Goal: Information Seeking & Learning: Find specific page/section

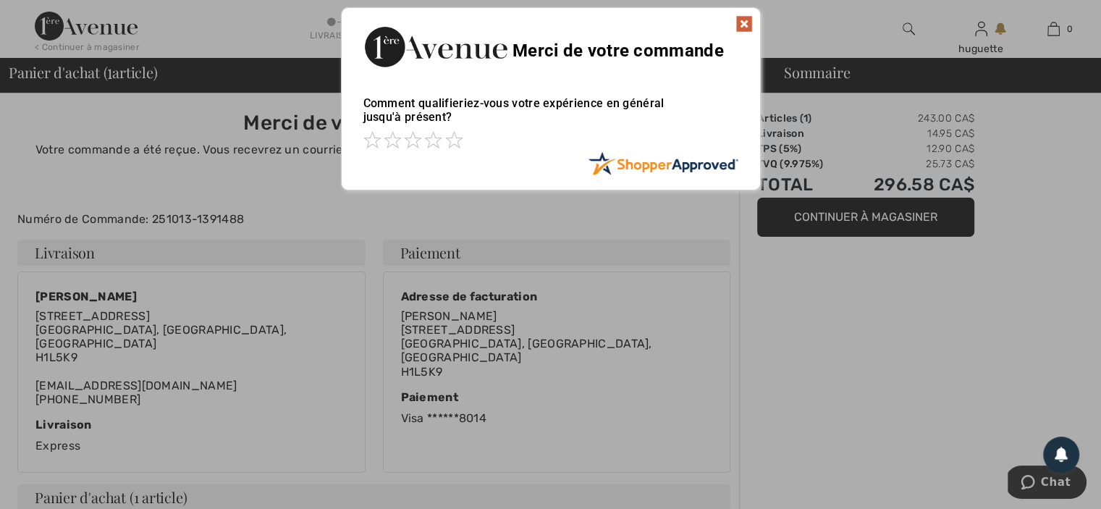
click at [746, 27] on img at bounding box center [743, 23] width 17 height 17
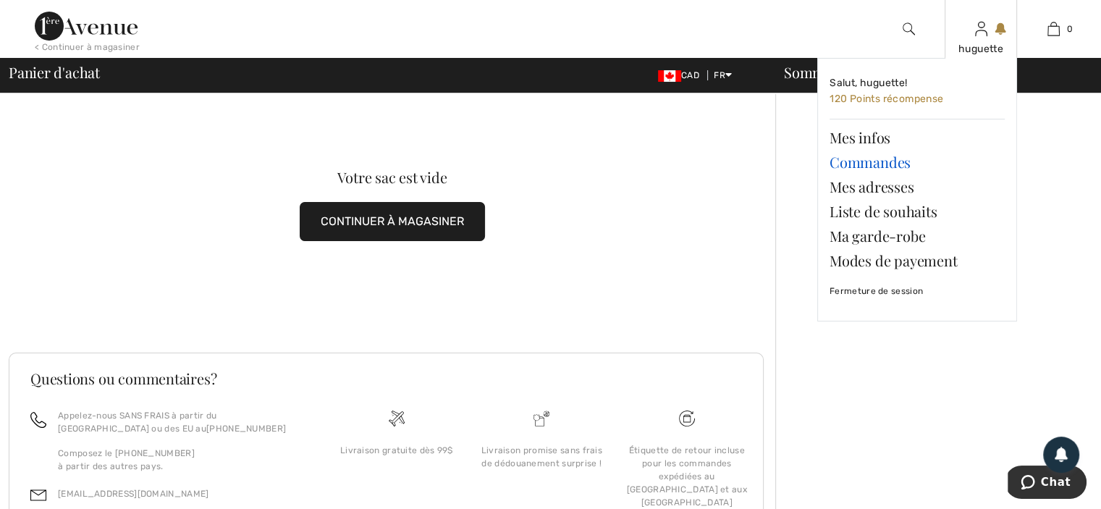
click at [879, 173] on link "Commandes" at bounding box center [916, 162] width 175 height 25
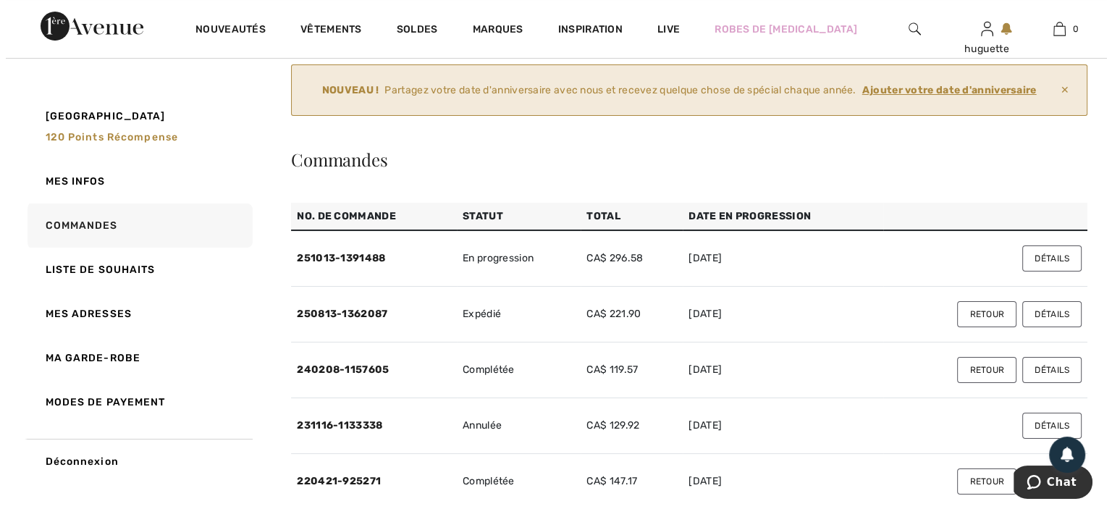
scroll to position [145, 0]
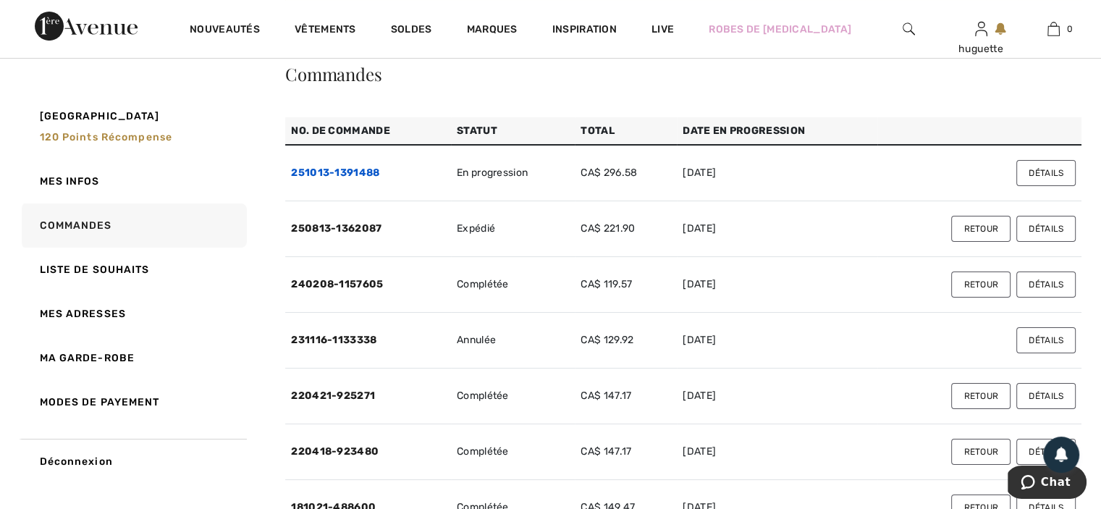
click at [342, 179] on link "251013-1391488" at bounding box center [335, 172] width 88 height 12
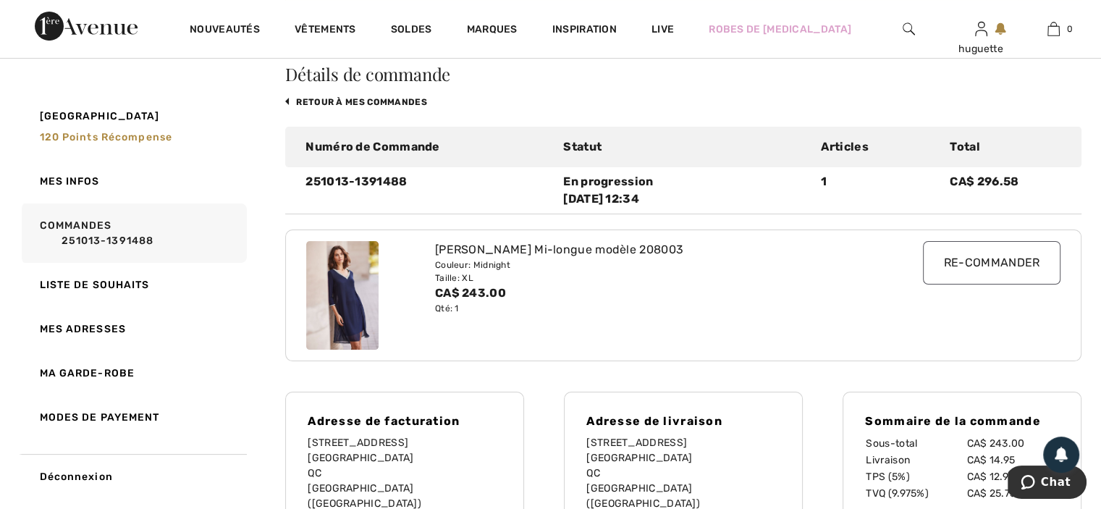
click at [355, 350] on img at bounding box center [342, 295] width 72 height 109
drag, startPoint x: 442, startPoint y: 298, endPoint x: 745, endPoint y: 280, distance: 303.8
click at [745, 280] on div "Robe Droite Mi-longue modèle 208003 Couleur: Midnight Taille: XL CA$ 243.00 Qté…" at bounding box center [683, 295] width 772 height 130
copy div "Robe Droite Mi-longue modèle 208003"
click at [903, 26] on img at bounding box center [909, 28] width 12 height 17
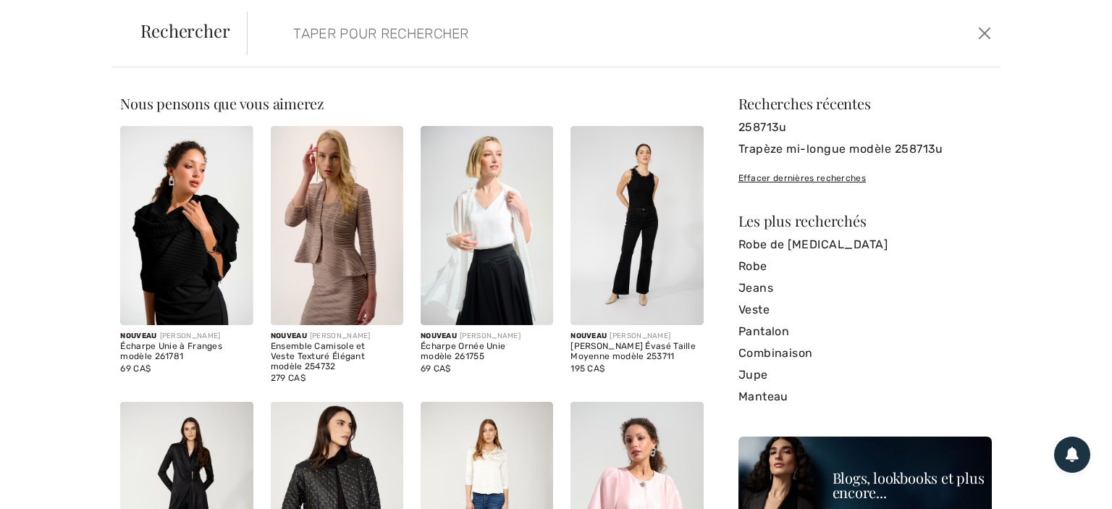
paste input "Robe Droite Mi-longue modèle 208003"
type input "Robe Droite Mi-longue modèle 208003"
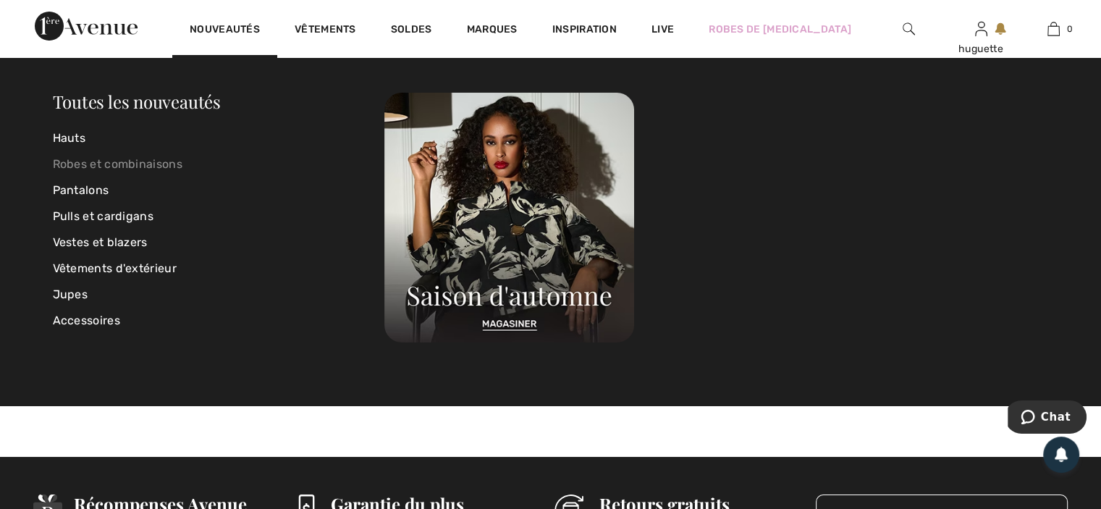
click at [90, 165] on link "Robes et combinaisons" at bounding box center [219, 164] width 332 height 26
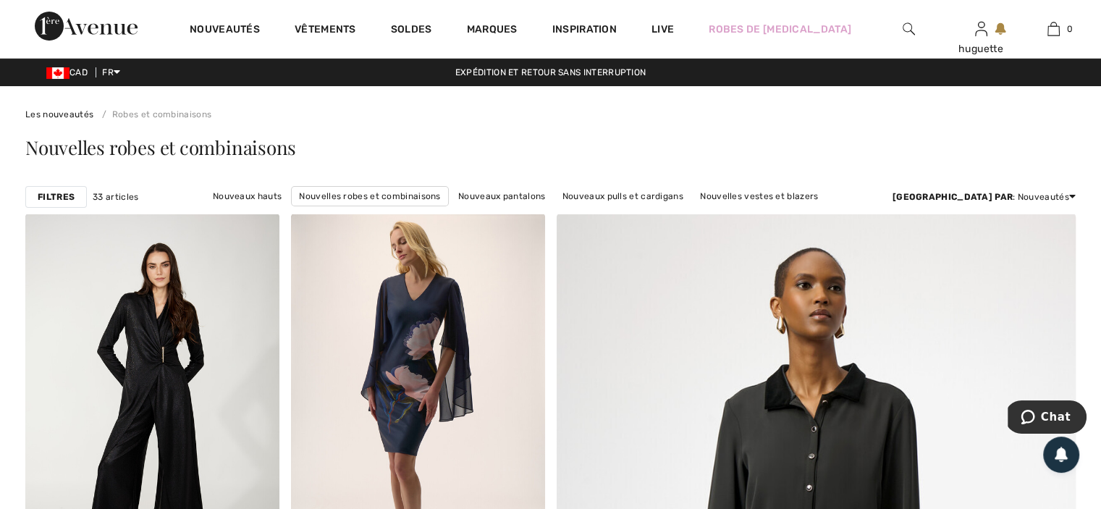
click at [69, 203] on strong "Filtres" at bounding box center [56, 196] width 37 height 13
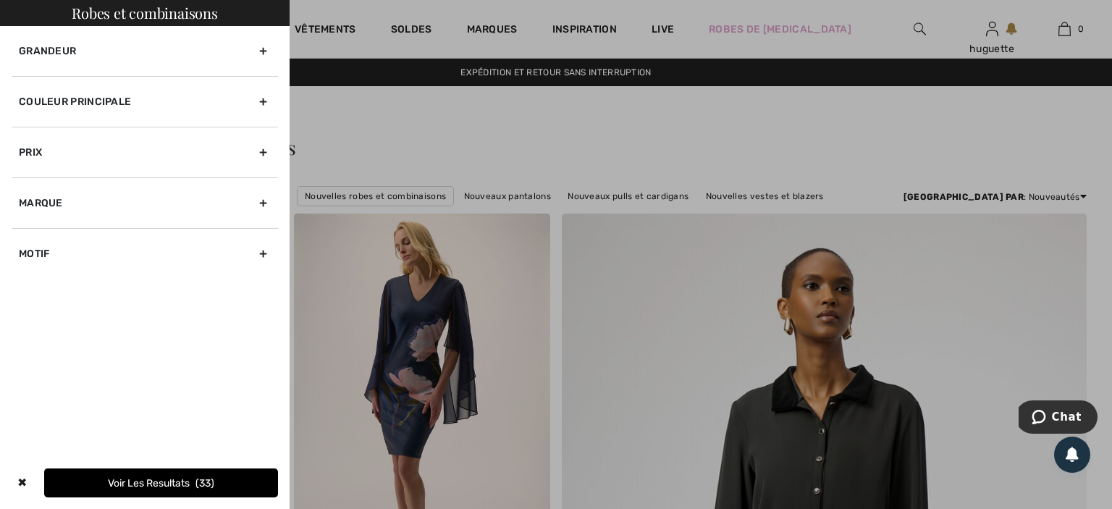
click at [261, 228] on div "Marque" at bounding box center [145, 202] width 266 height 51
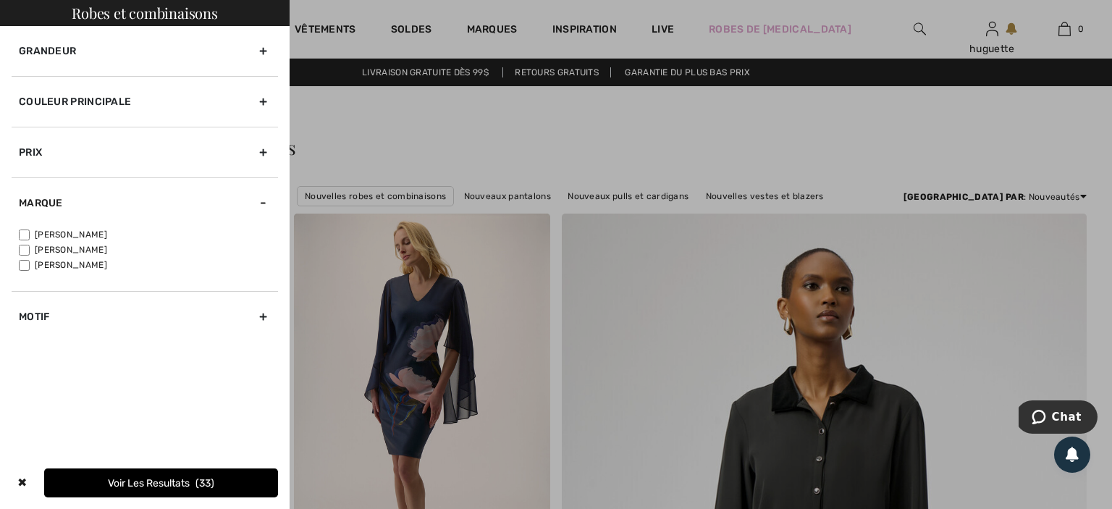
click at [29, 255] on input"] "[PERSON_NAME]" at bounding box center [24, 250] width 11 height 11
checkbox input"] "true"
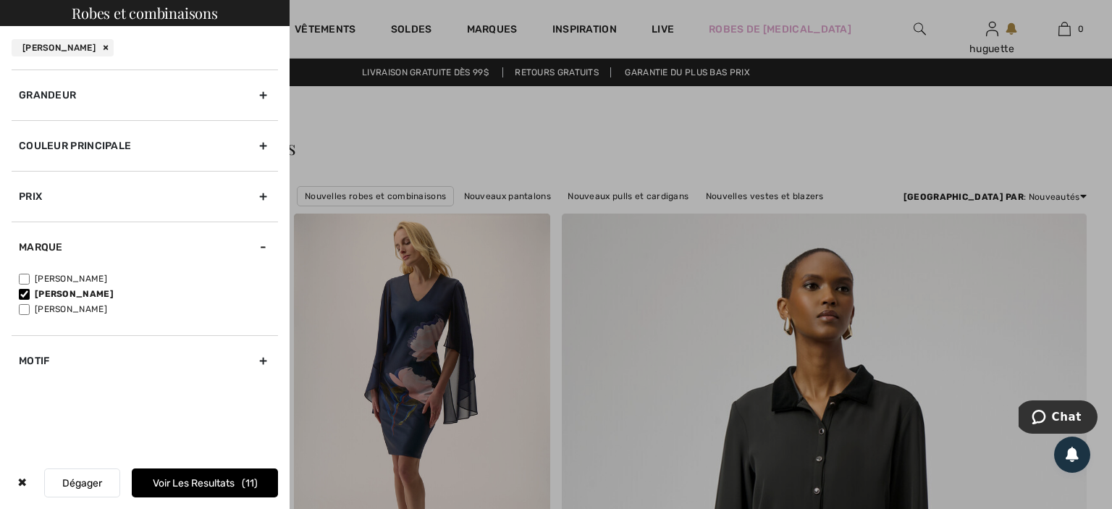
scroll to position [36, 0]
click at [212, 479] on button "Voir les resultats 11" at bounding box center [205, 482] width 146 height 29
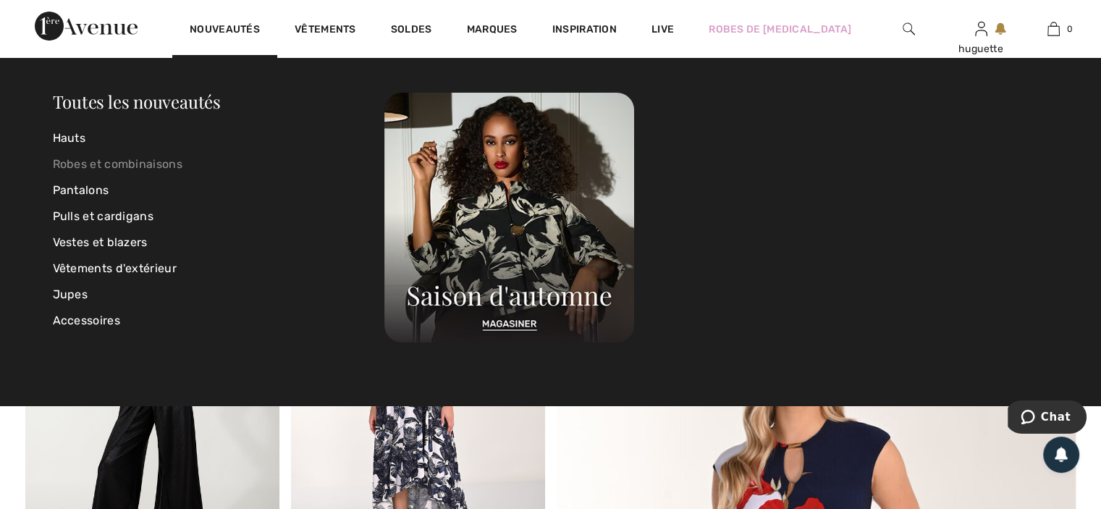
click at [84, 160] on link "Robes et combinaisons" at bounding box center [219, 164] width 332 height 26
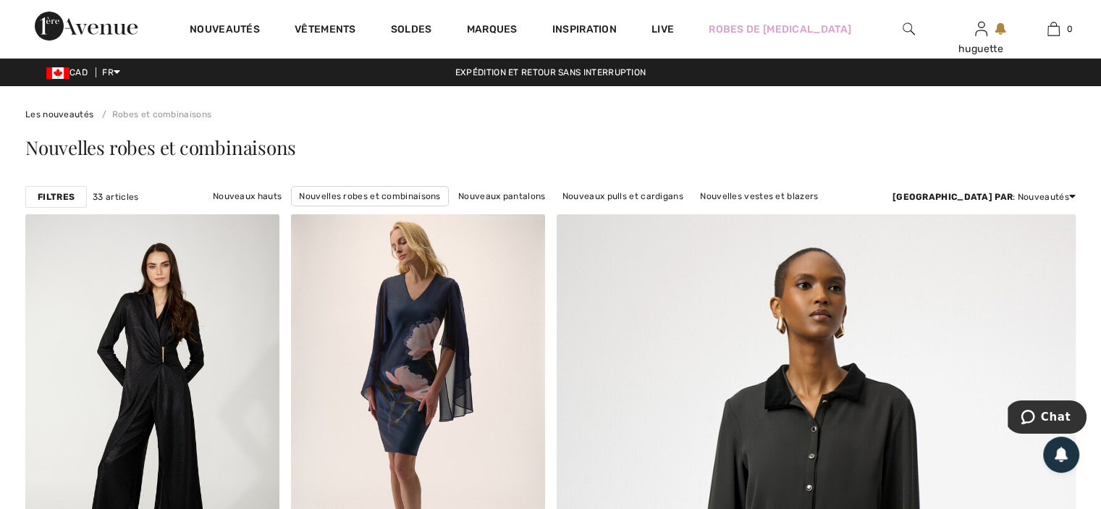
click at [59, 203] on strong "Filtres" at bounding box center [56, 196] width 37 height 13
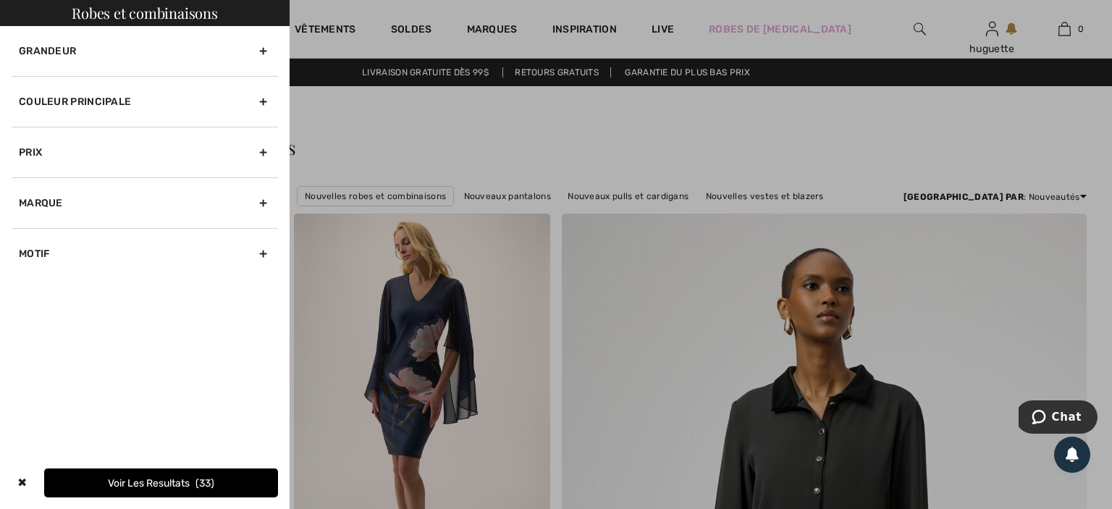
click at [257, 118] on div "Couleur Principale" at bounding box center [145, 101] width 266 height 51
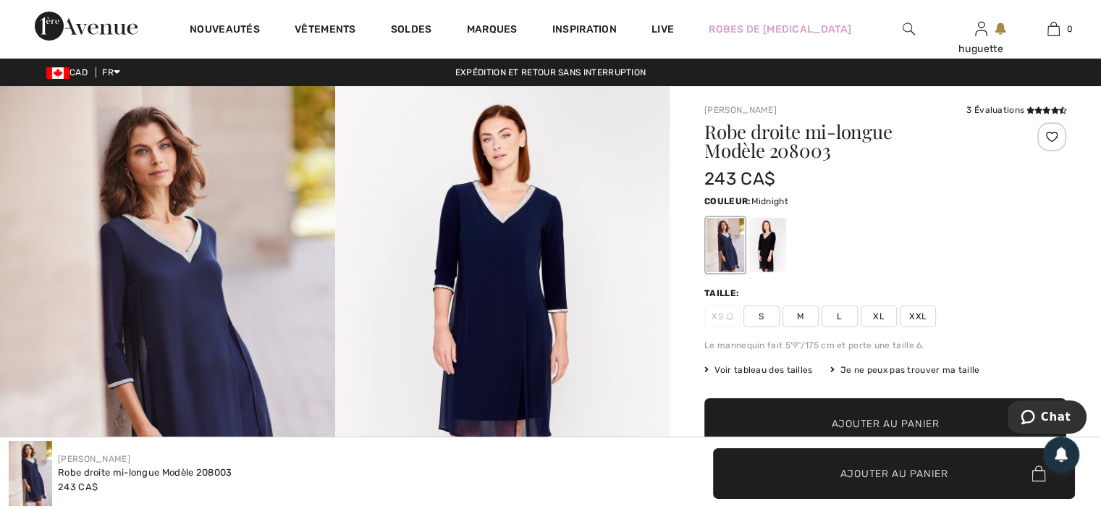
click at [166, 282] on img at bounding box center [167, 337] width 335 height 502
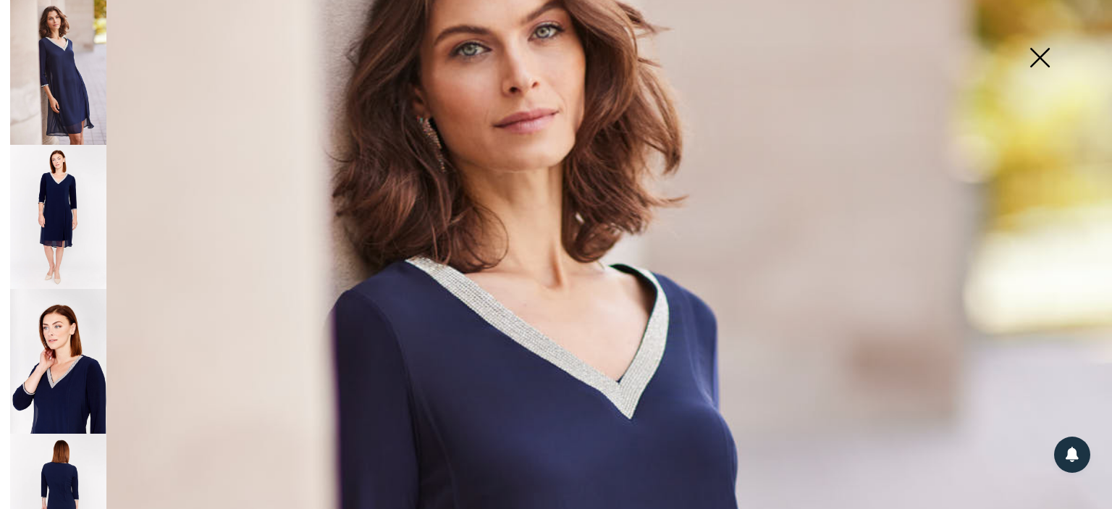
scroll to position [362, 0]
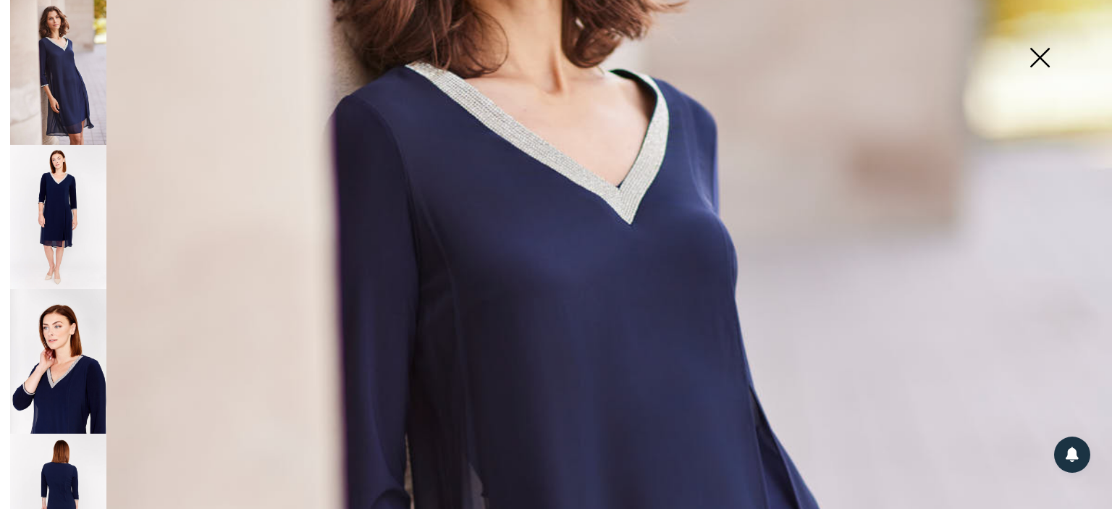
click at [58, 69] on img at bounding box center [58, 72] width 96 height 145
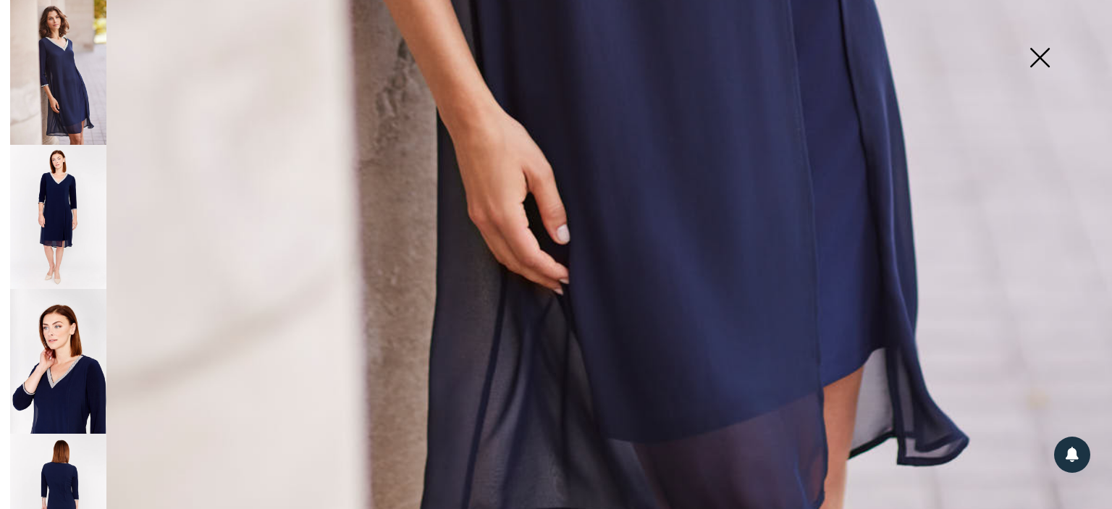
scroll to position [724, 0]
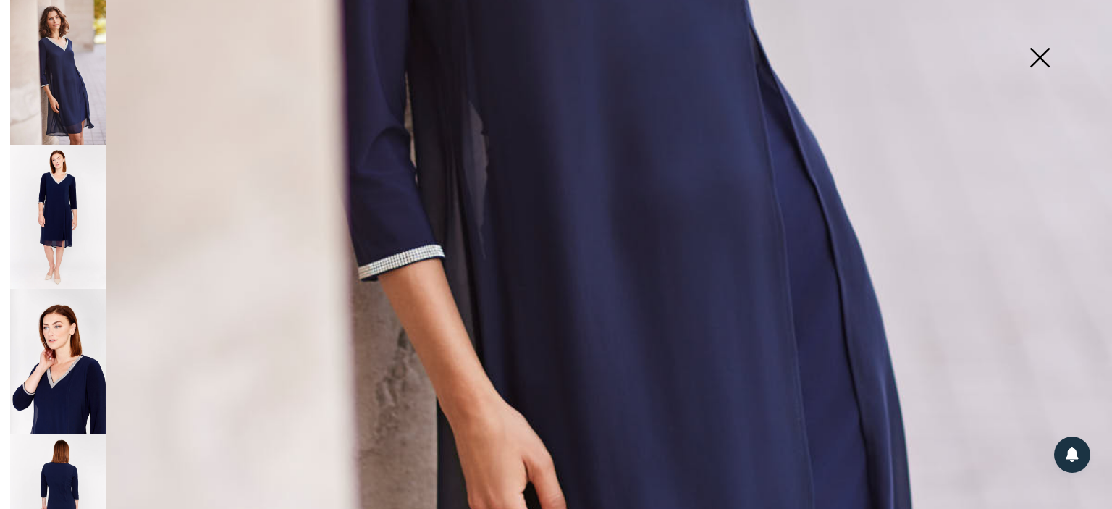
click at [61, 362] on img at bounding box center [58, 361] width 96 height 145
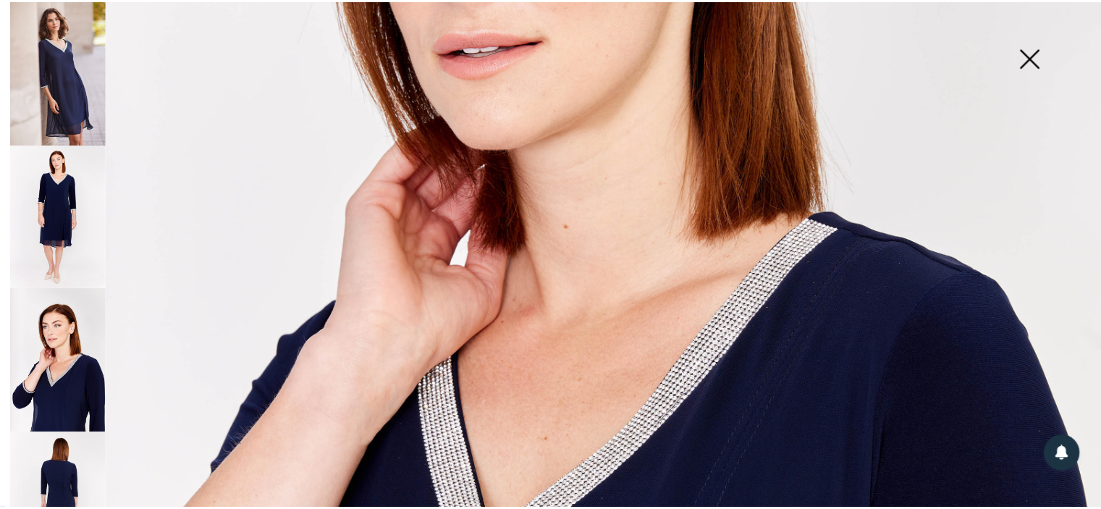
scroll to position [362, 0]
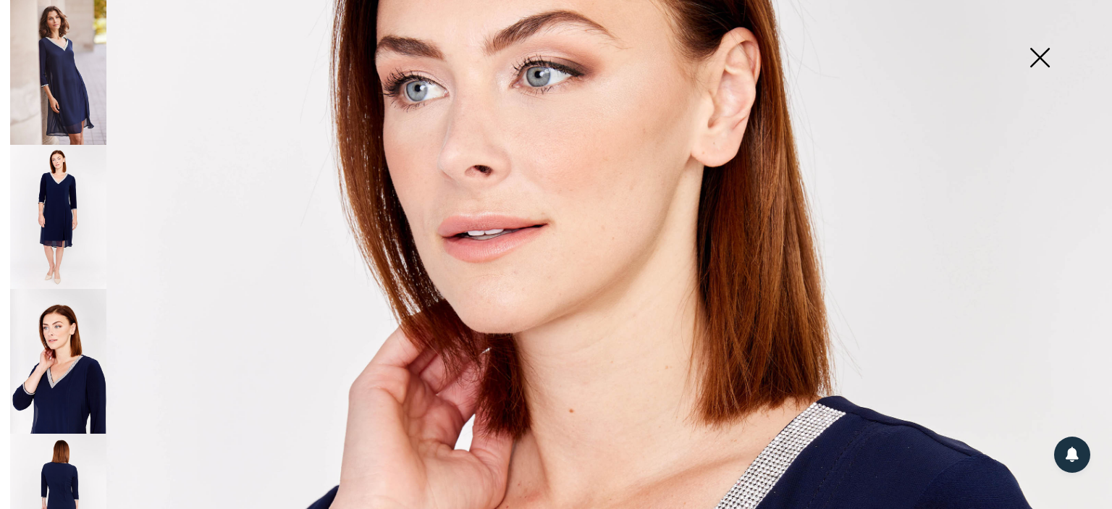
click at [1036, 57] on img at bounding box center [1039, 59] width 72 height 75
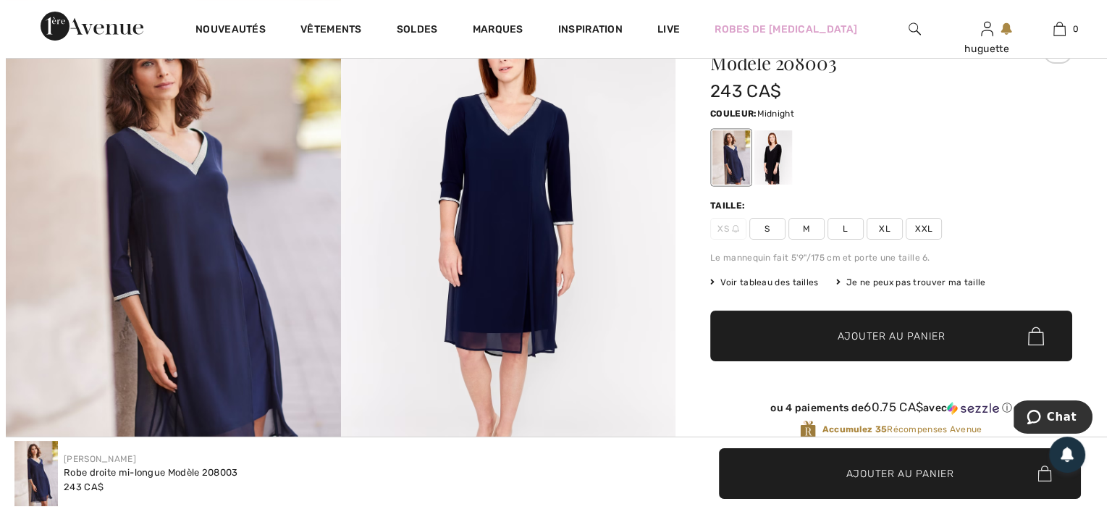
scroll to position [0, 0]
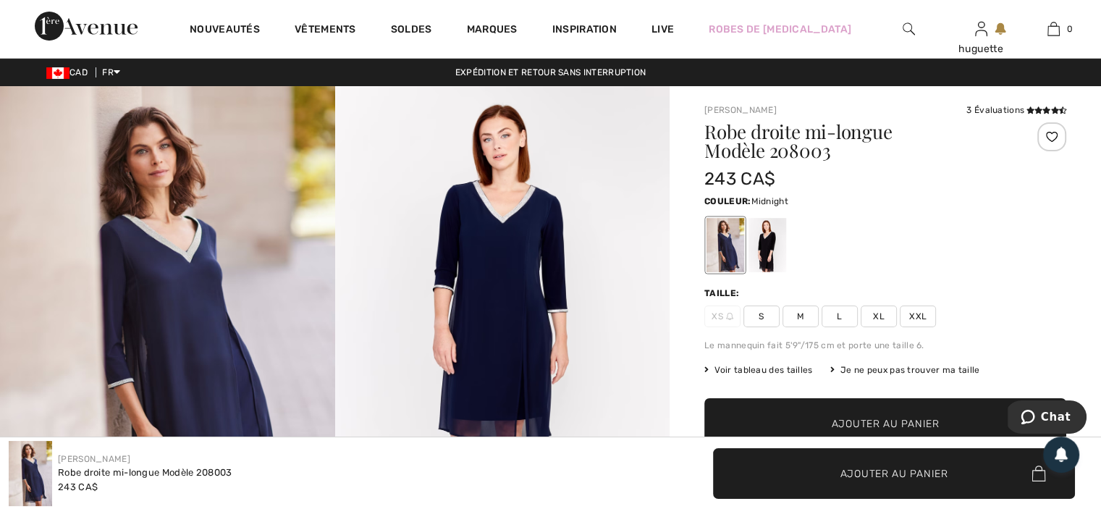
click at [506, 292] on img at bounding box center [502, 337] width 335 height 502
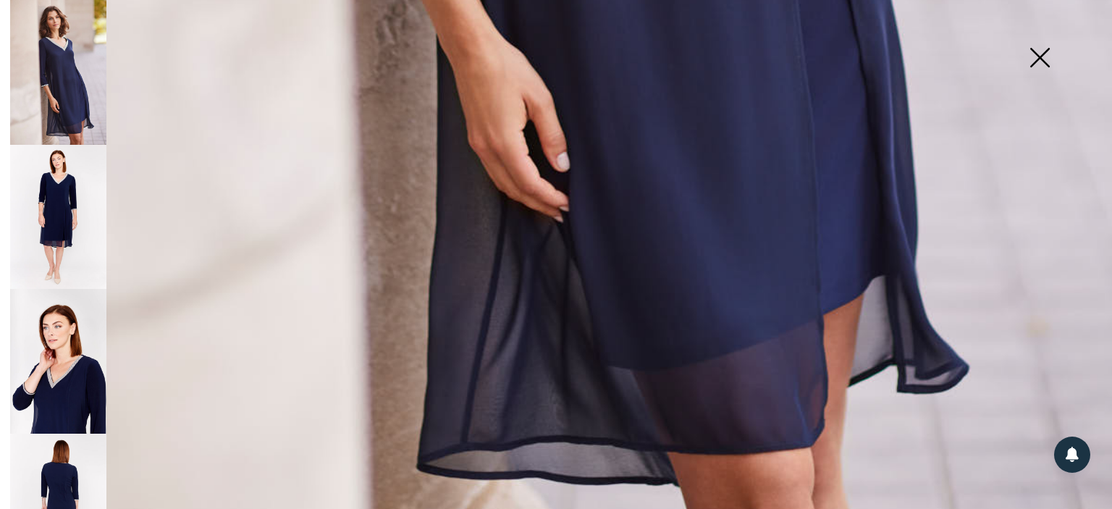
scroll to position [1142, 0]
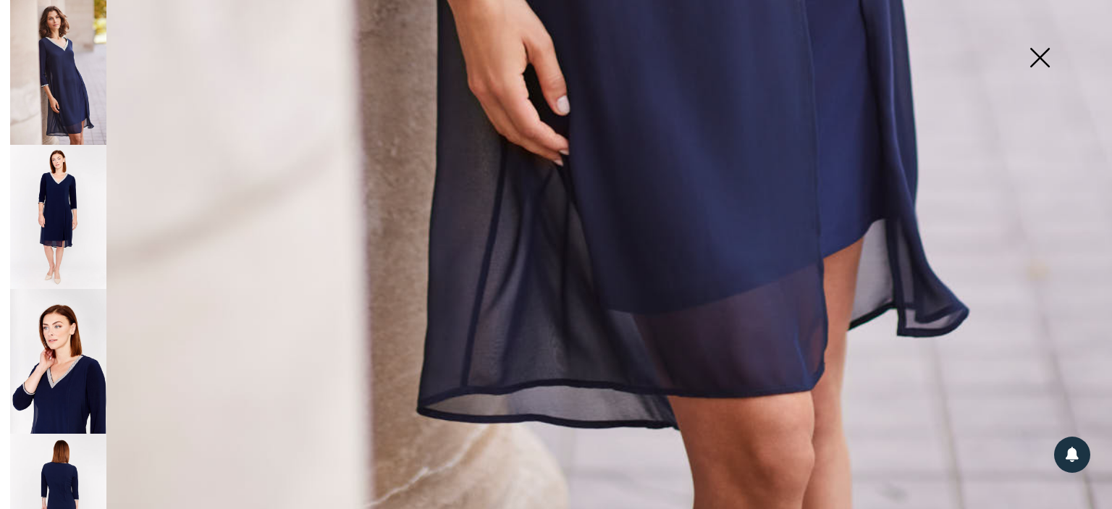
click at [69, 476] on img at bounding box center [58, 506] width 96 height 145
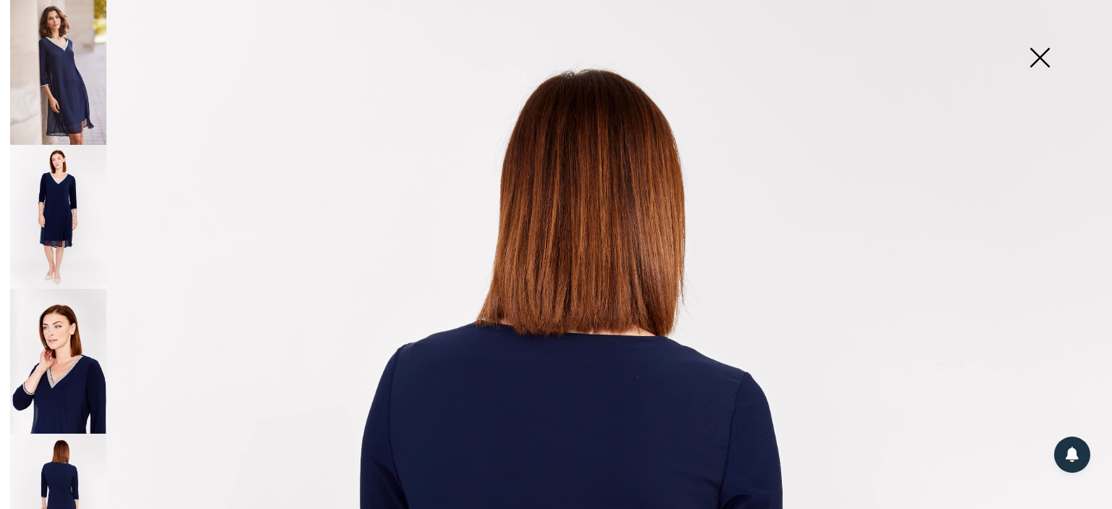
scroll to position [0, 0]
